Goal: Navigation & Orientation: Find specific page/section

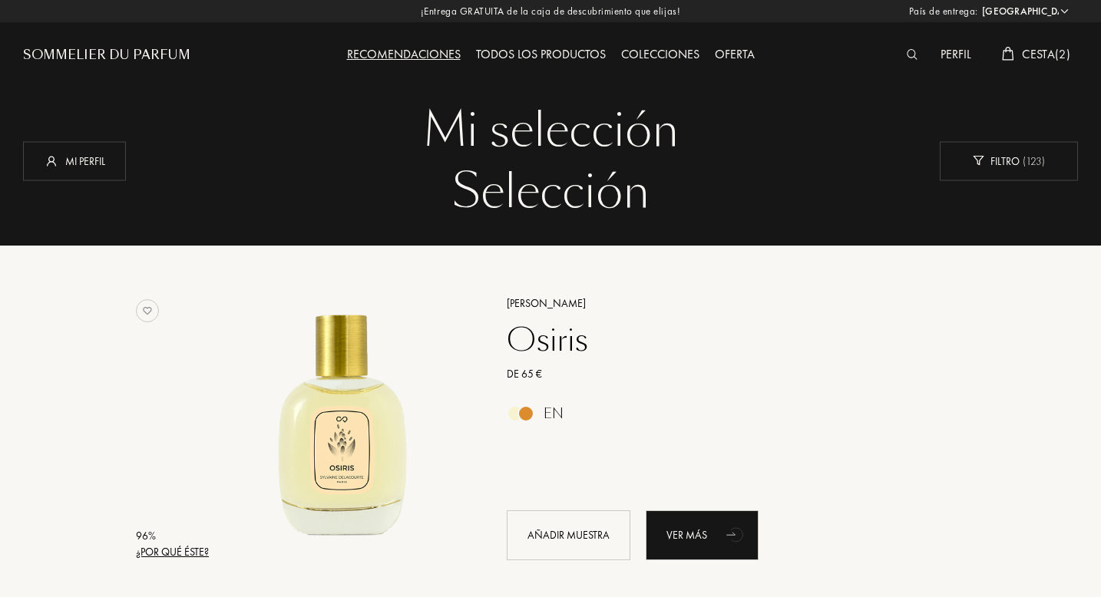
select select "ES"
click at [556, 52] on div "Todos los productos" at bounding box center [540, 55] width 145 height 20
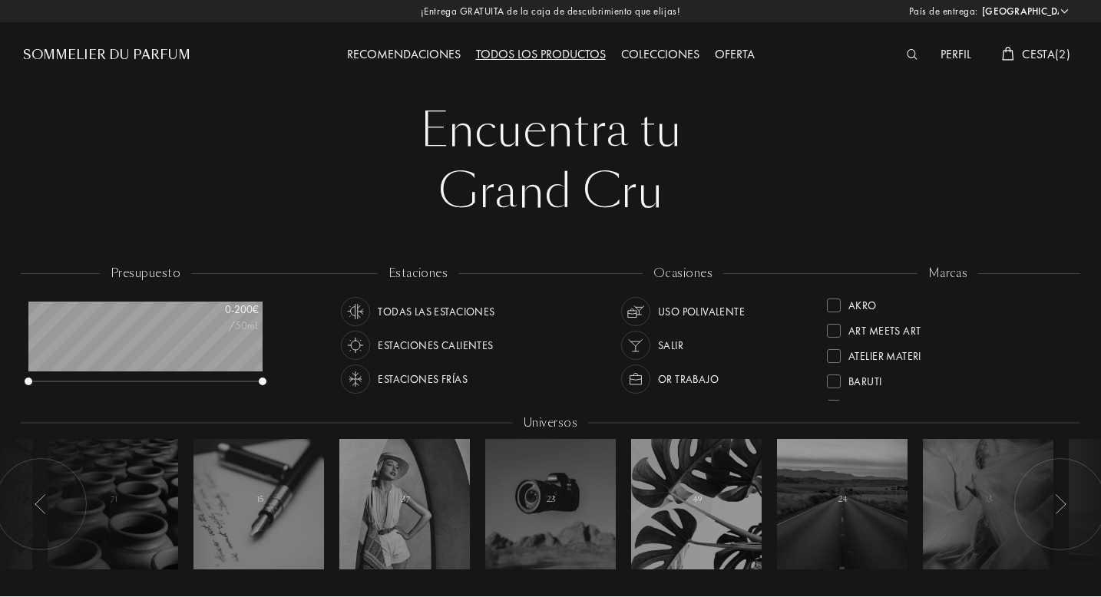
select select "ES"
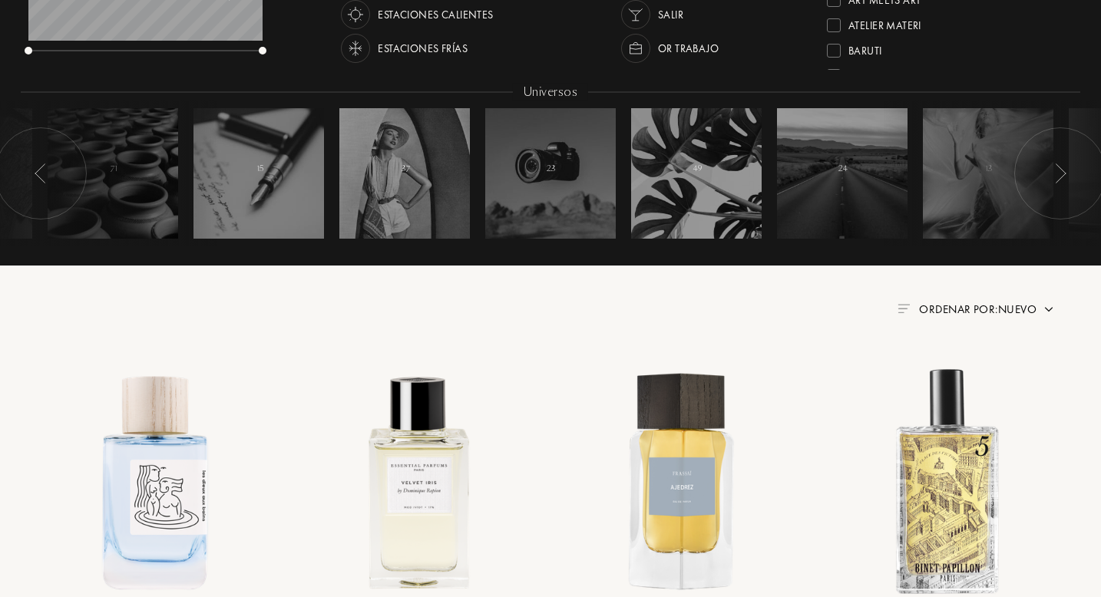
scroll to position [431, 0]
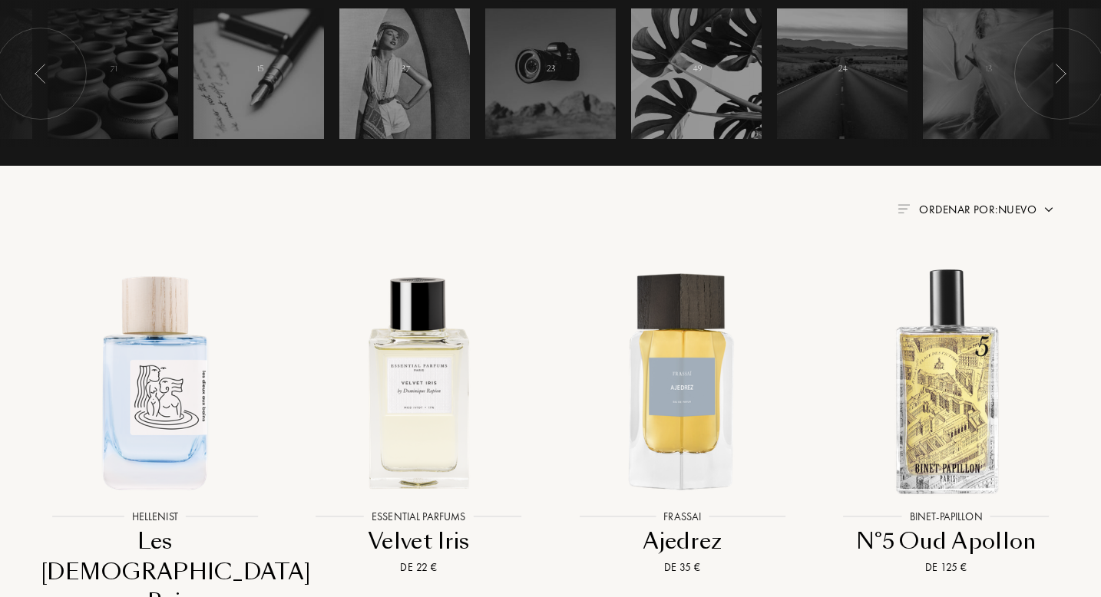
click at [935, 213] on span "Ordenar por: Nuevo" at bounding box center [977, 209] width 117 height 15
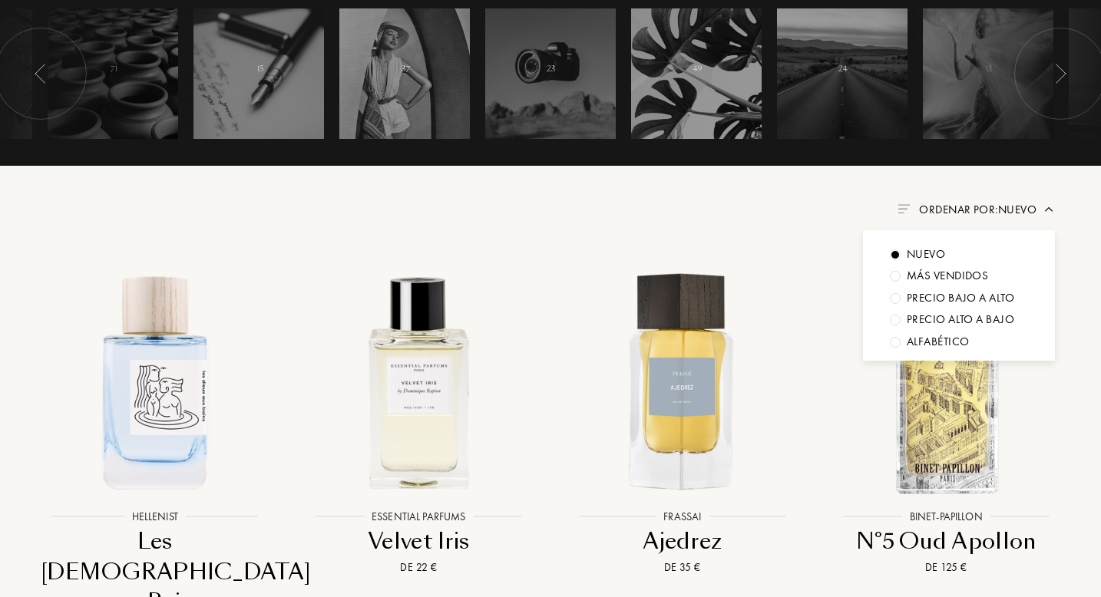
click at [908, 277] on div "Más vendidos" at bounding box center [947, 276] width 81 height 18
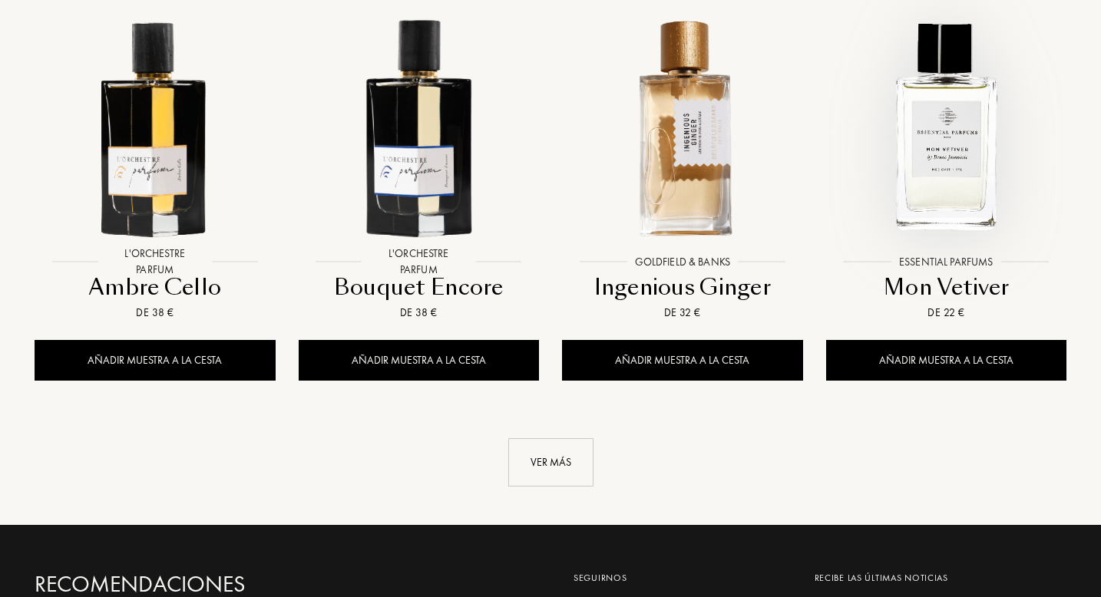
scroll to position [1519, 0]
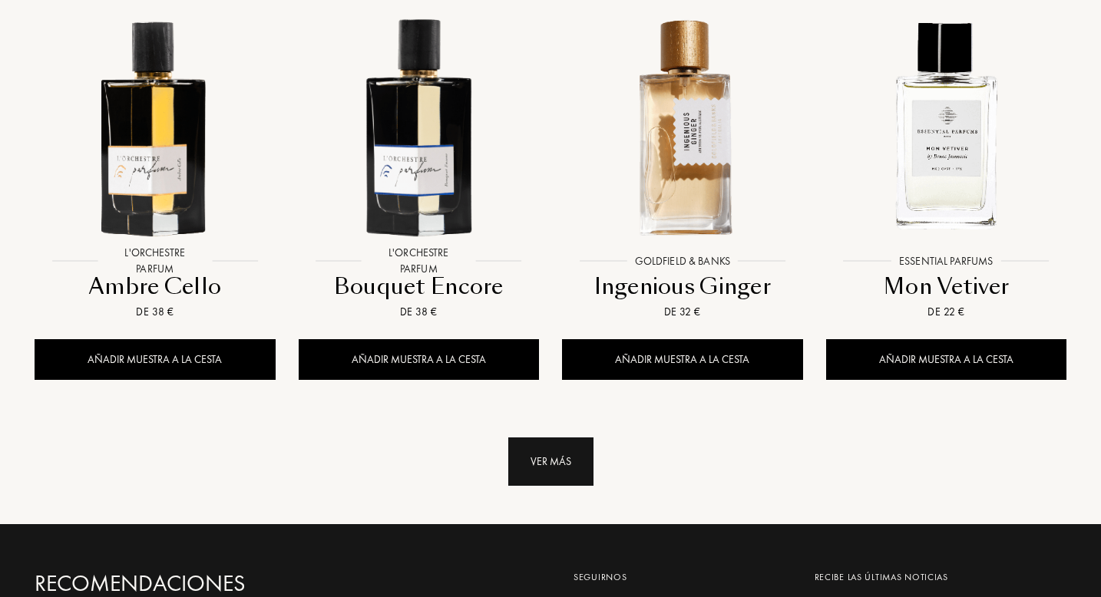
click at [558, 476] on div "Ver más" at bounding box center [550, 462] width 85 height 48
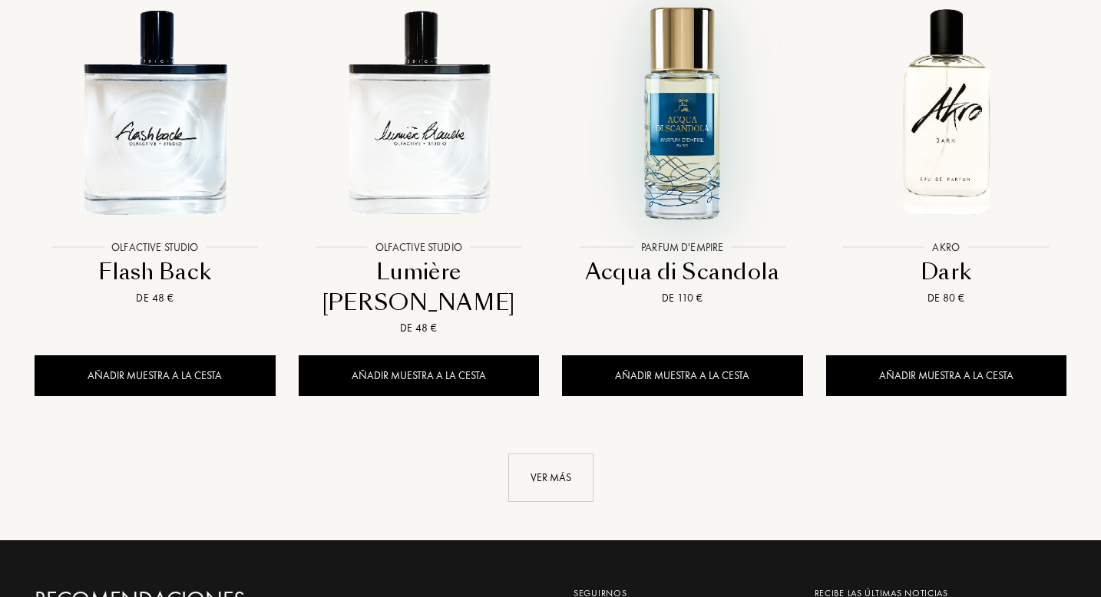
scroll to position [2785, 0]
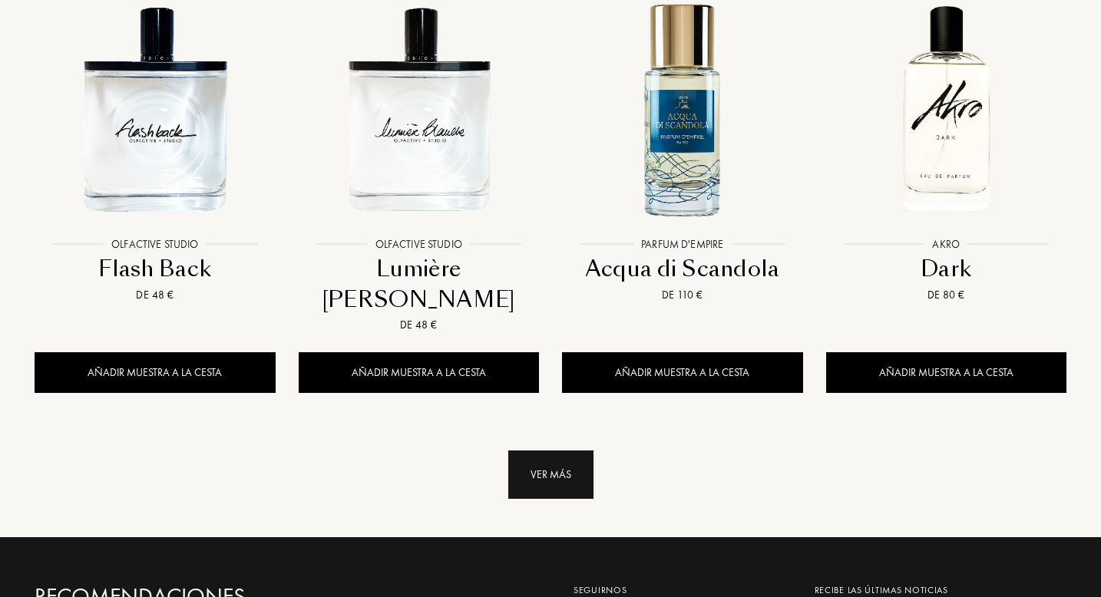
click at [564, 451] on div "Ver más" at bounding box center [550, 475] width 85 height 48
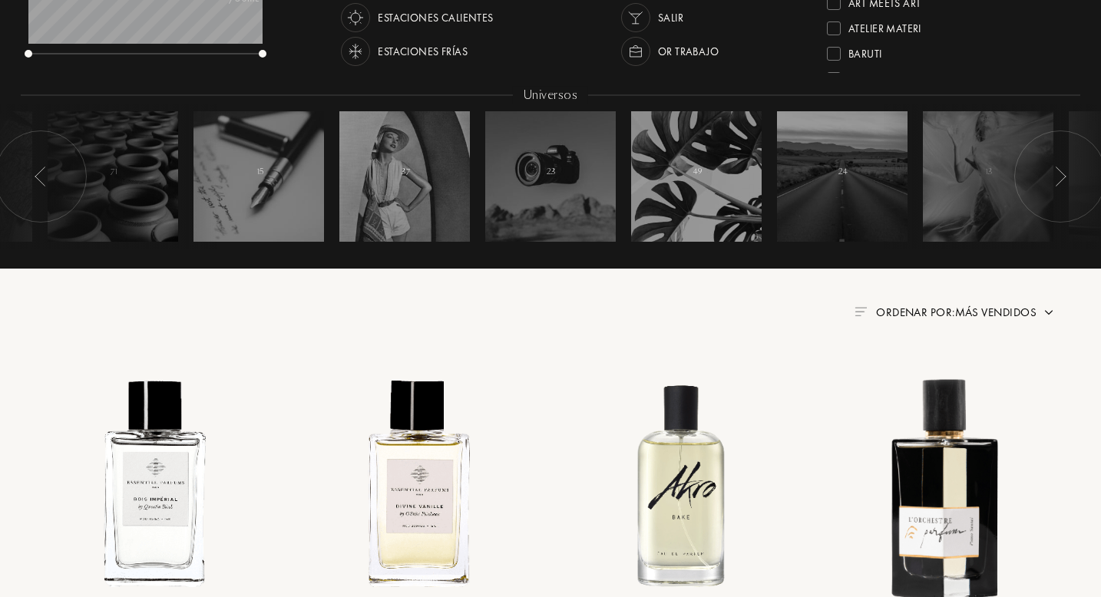
scroll to position [406, 0]
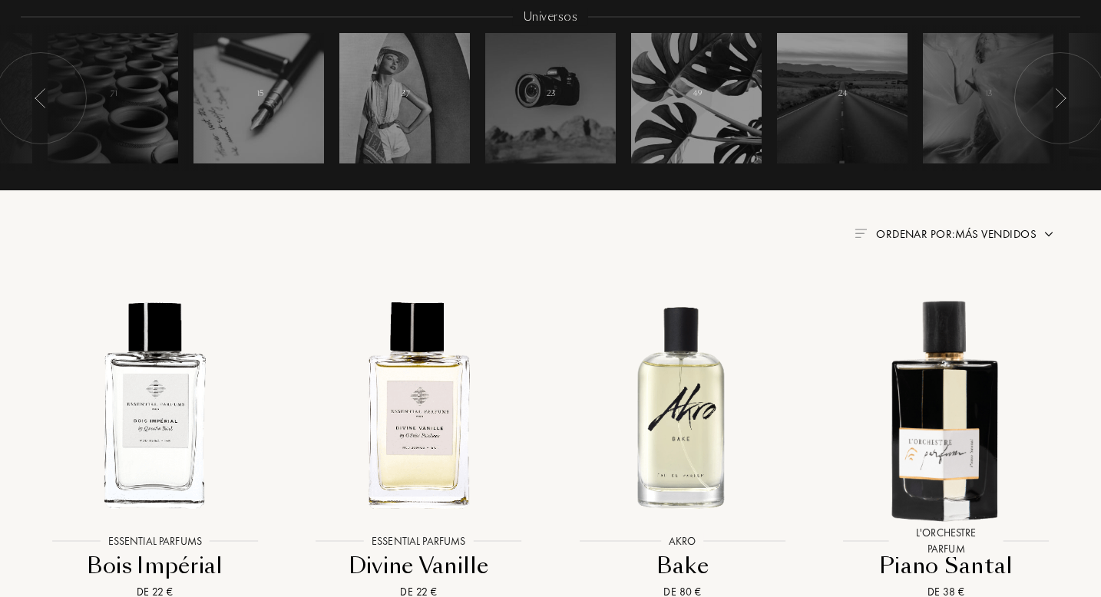
click at [1041, 234] on div "Ordenar por: Más vendidos" at bounding box center [955, 235] width 200 height 18
click at [1048, 233] on img at bounding box center [1049, 234] width 12 height 12
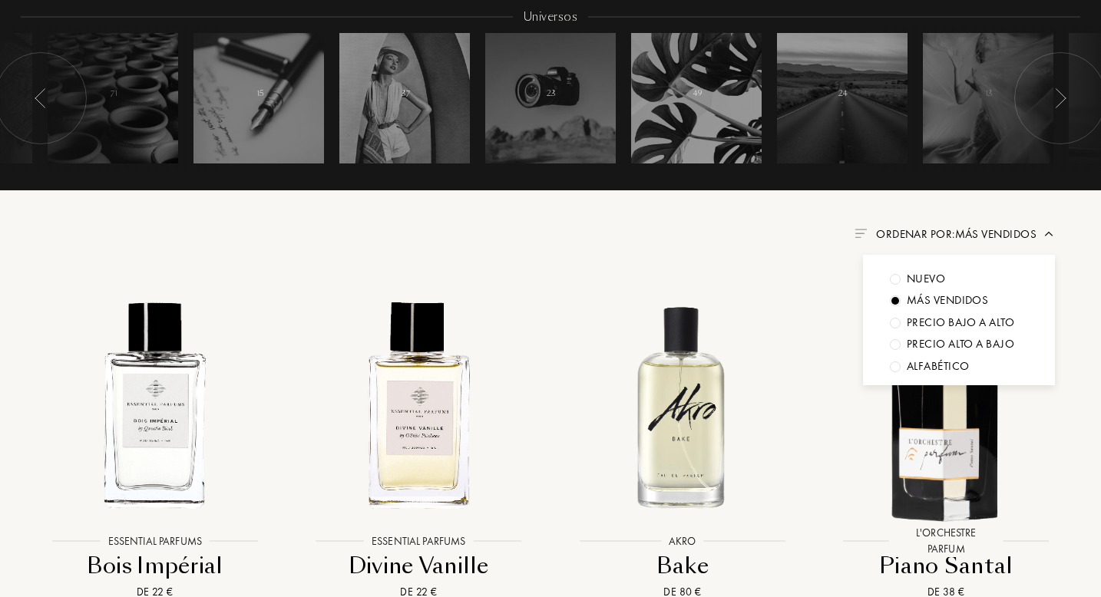
click at [936, 280] on div "Nuevo" at bounding box center [926, 279] width 38 height 18
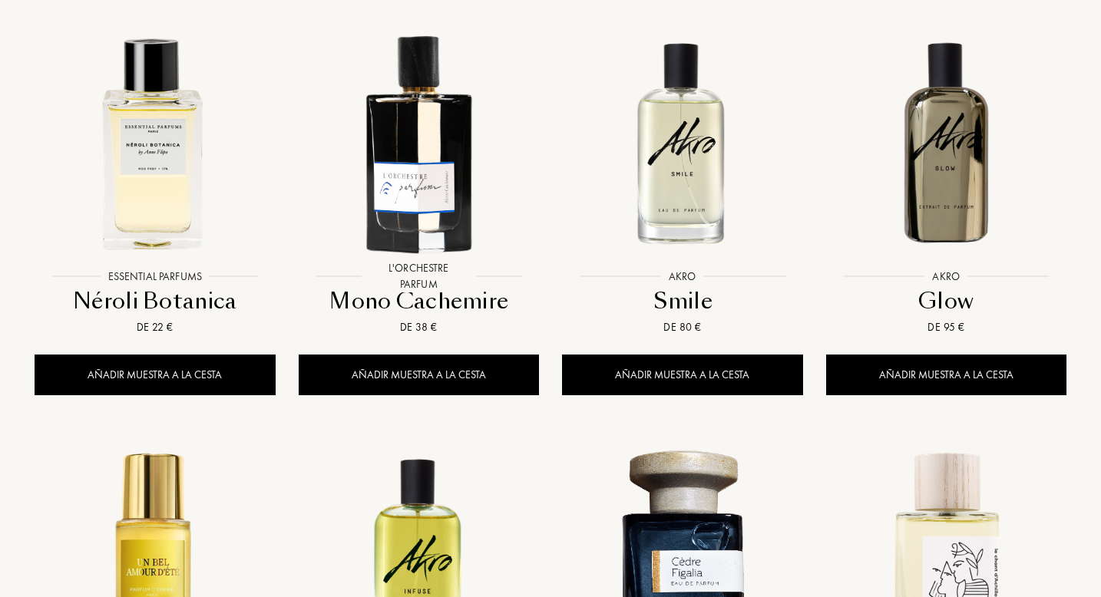
scroll to position [1147, 0]
